Goal: Transaction & Acquisition: Subscribe to service/newsletter

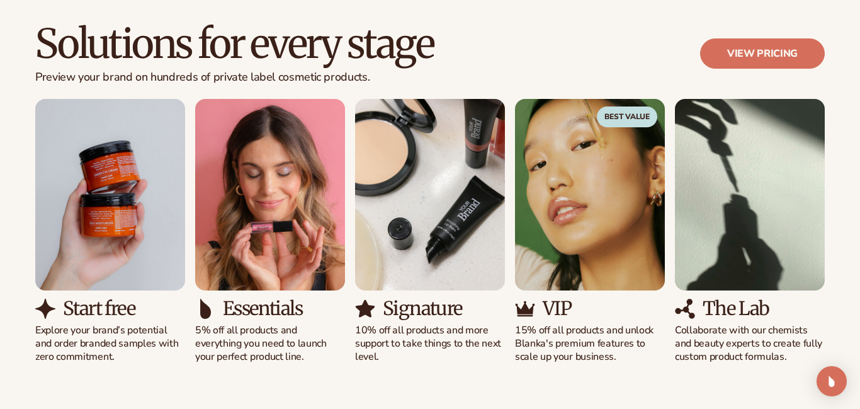
scroll to position [1157, 0]
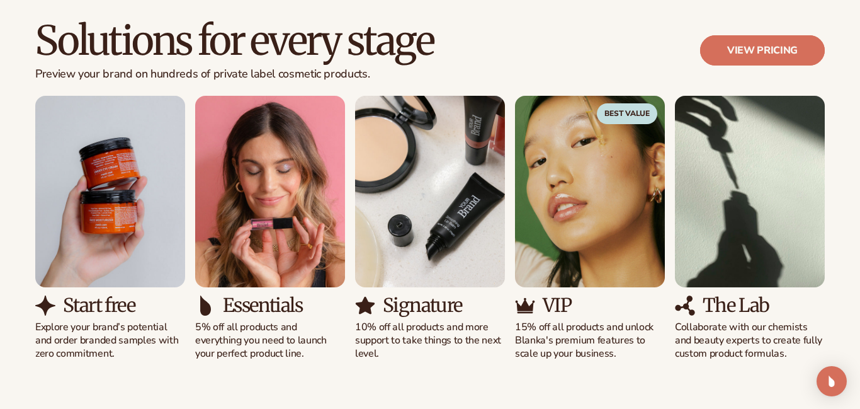
click at [781, 48] on link "View pricing" at bounding box center [762, 50] width 125 height 30
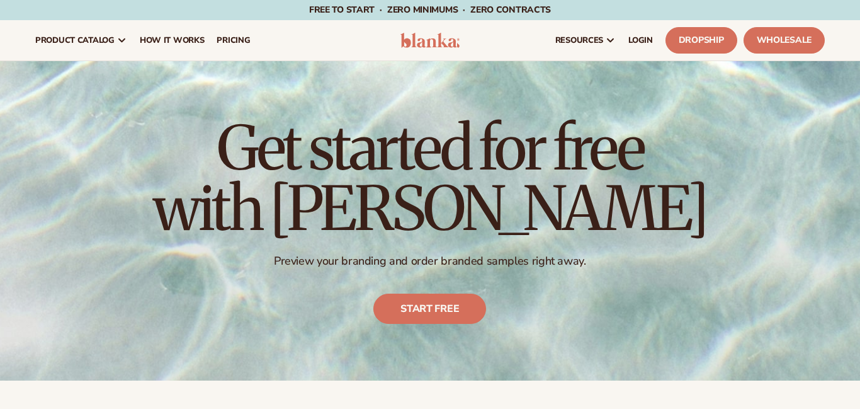
scroll to position [1, 0]
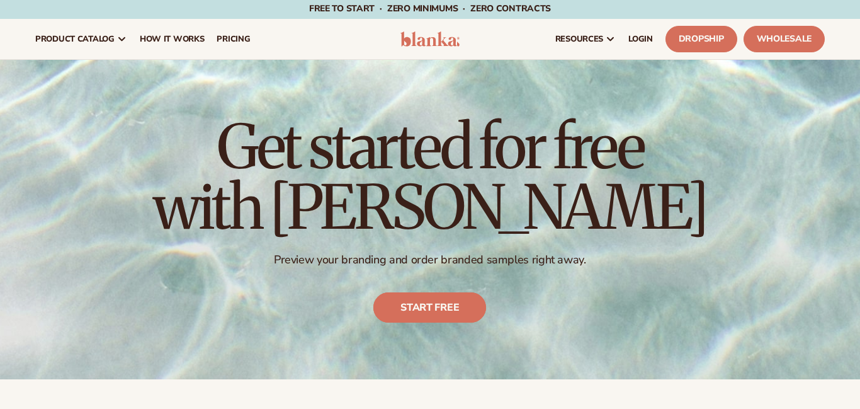
click at [431, 316] on link "Start free" at bounding box center [430, 307] width 113 height 30
